Goal: Find specific page/section: Find specific page/section

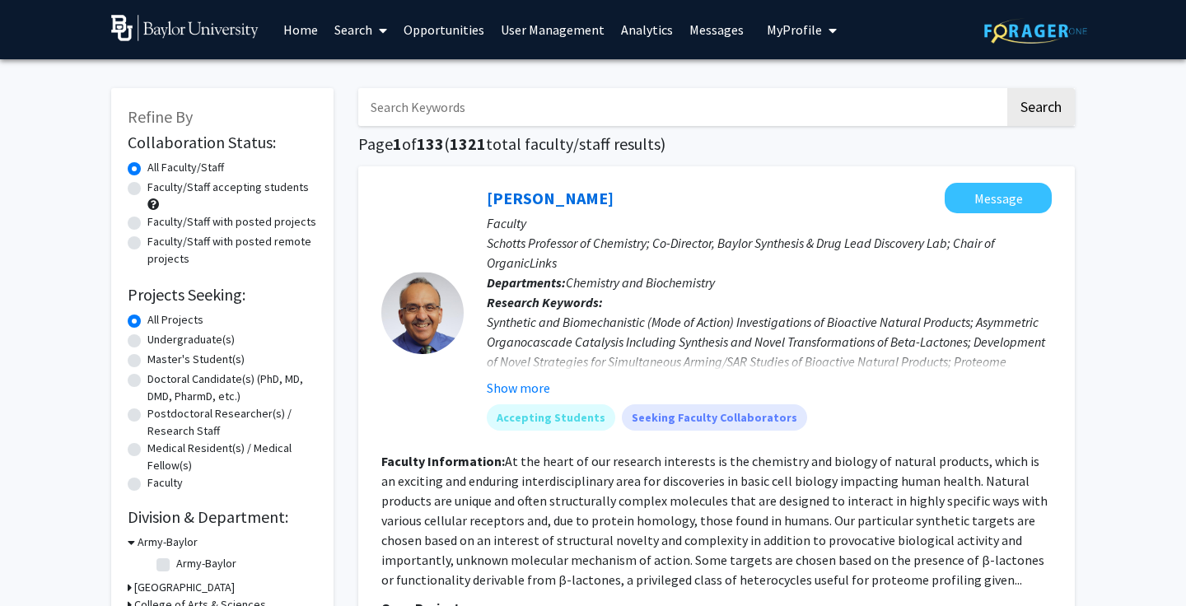
click at [770, 30] on span "My Profile" at bounding box center [794, 29] width 55 height 16
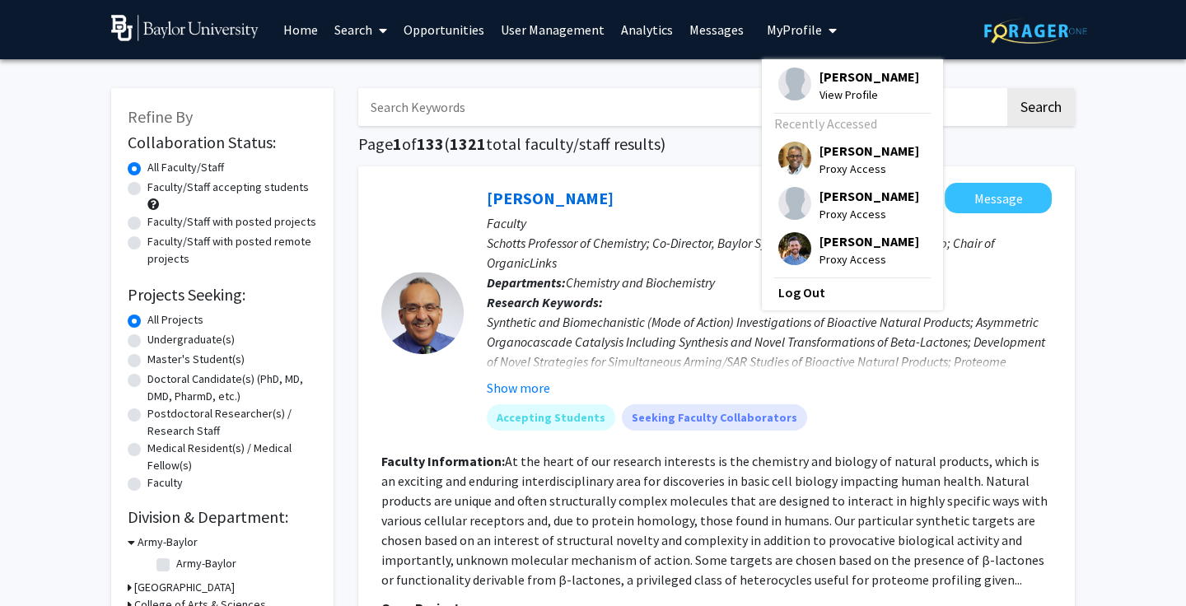
click at [805, 244] on div "[PERSON_NAME] Proxy Access" at bounding box center [848, 250] width 141 height 36
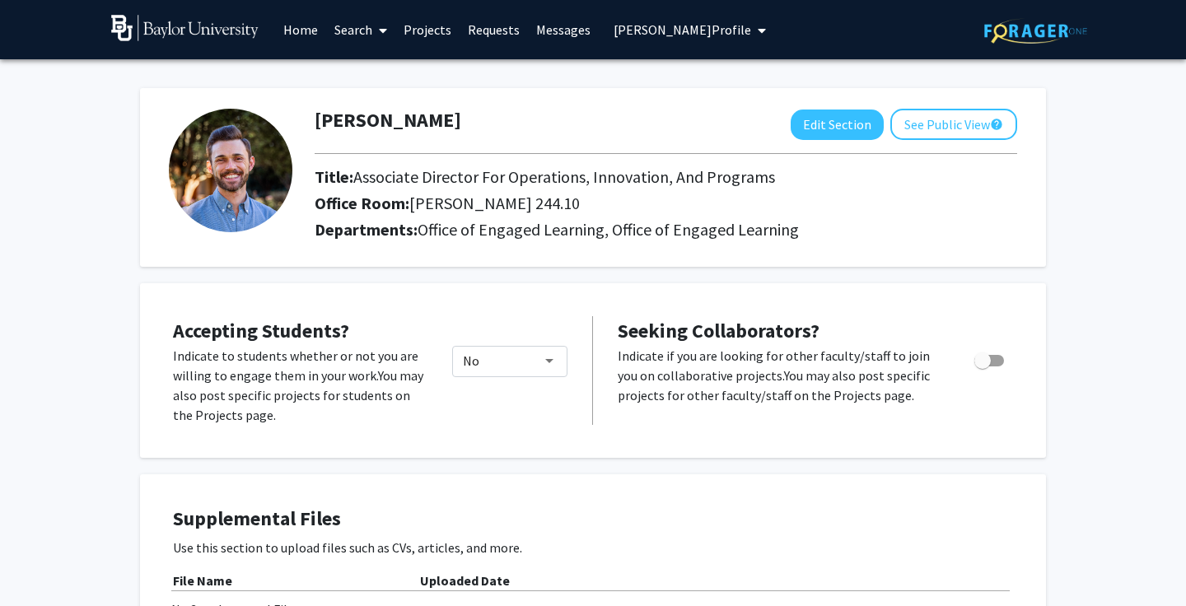
click at [352, 32] on link "Search" at bounding box center [360, 30] width 69 height 58
click at [370, 68] on span "Faculty/Staff" at bounding box center [386, 75] width 121 height 33
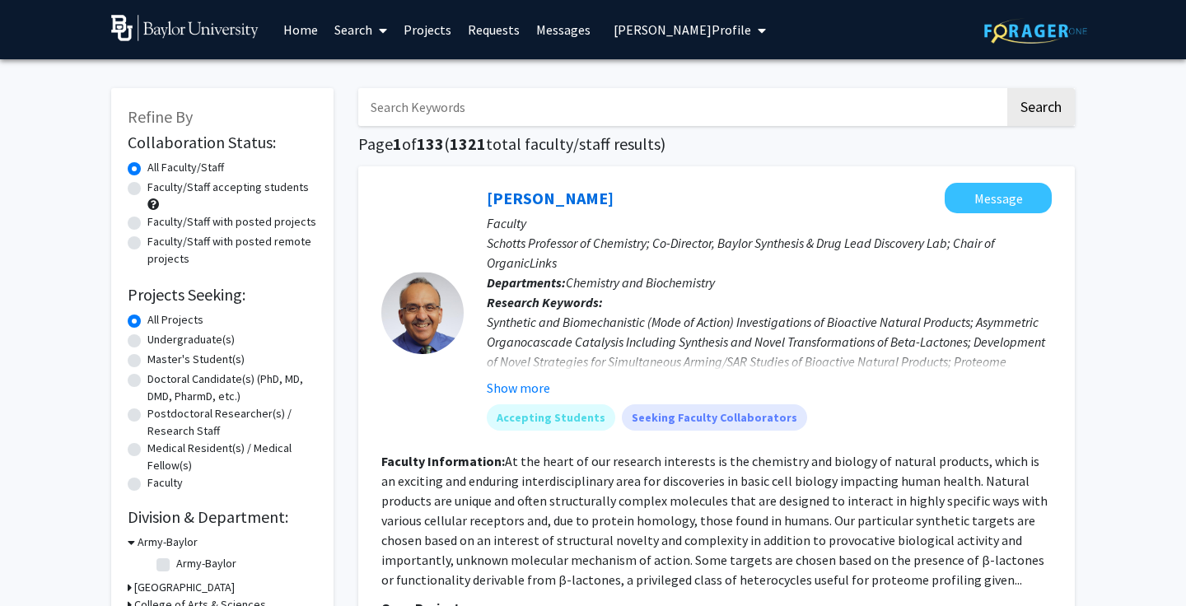
click at [212, 193] on label "Faculty/Staff accepting students" at bounding box center [227, 187] width 161 height 17
click at [158, 189] on input "Faculty/Staff accepting students" at bounding box center [152, 184] width 11 height 11
radio input "true"
